Goal: Task Accomplishment & Management: Manage account settings

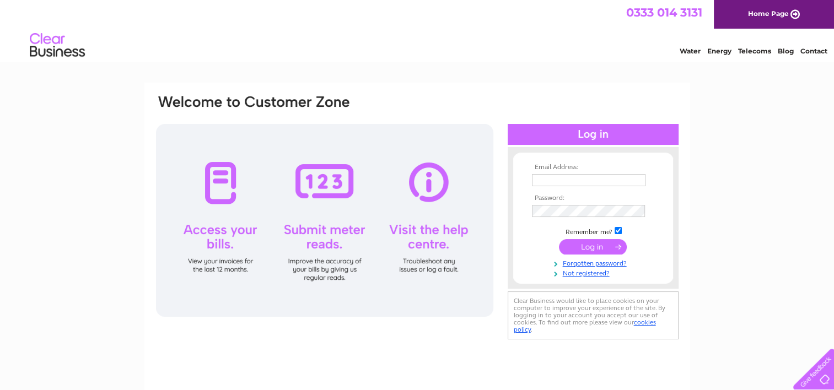
type input "[EMAIL_ADDRESS][DOMAIN_NAME]"
click at [586, 247] on input "submit" at bounding box center [593, 246] width 68 height 15
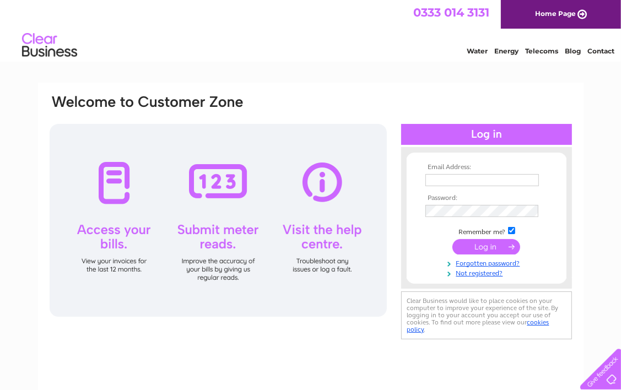
type input "treasurerbrunstanebc@outlook.com"
click at [502, 243] on input "submit" at bounding box center [487, 246] width 68 height 15
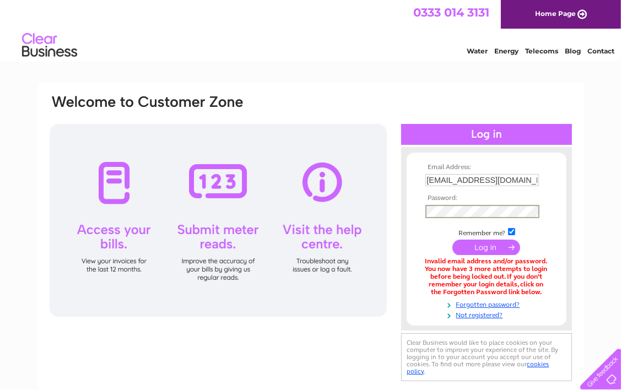
click at [367, 210] on div "Email Address: treasurerbrunstanebc@outlook.com Password:" at bounding box center [311, 239] width 525 height 291
click at [453, 240] on input "submit" at bounding box center [487, 247] width 68 height 15
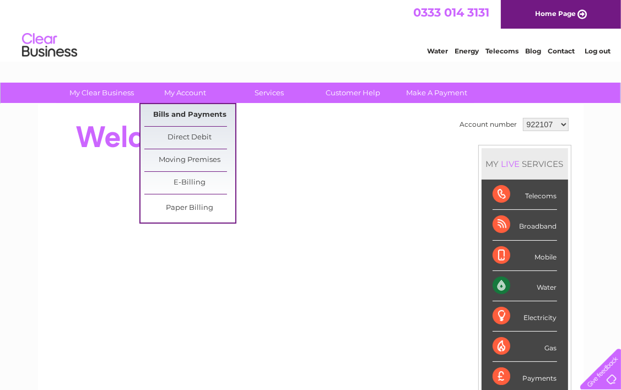
click at [175, 115] on link "Bills and Payments" at bounding box center [189, 115] width 91 height 22
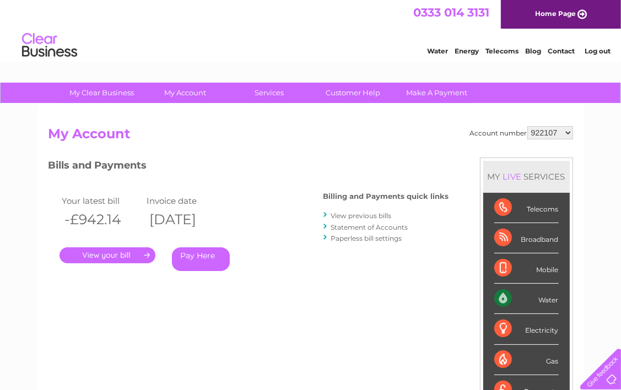
click at [121, 251] on link "." at bounding box center [108, 256] width 96 height 16
